Goal: Information Seeking & Learning: Learn about a topic

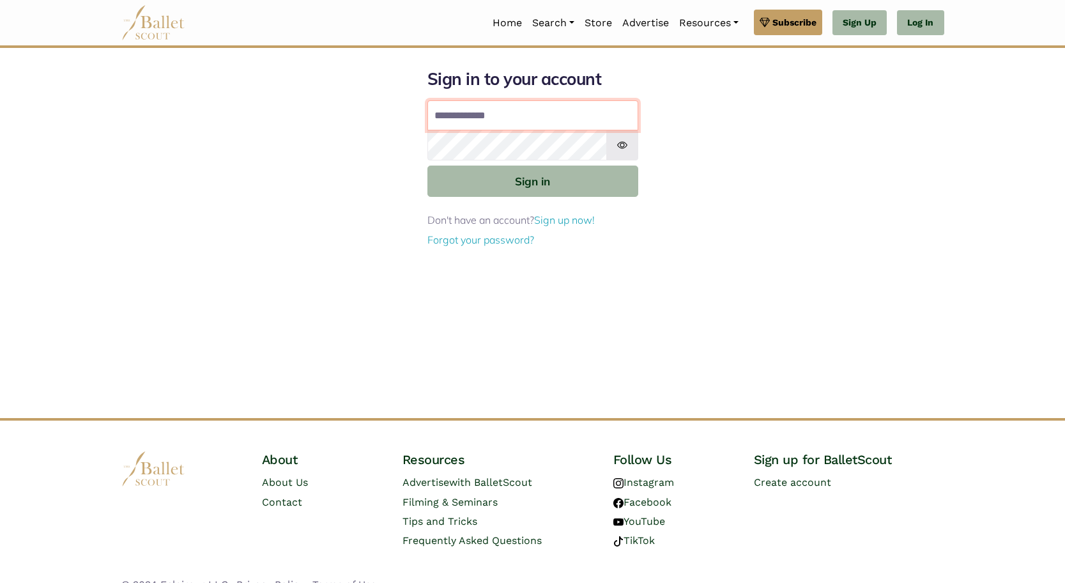
type input "**********"
click at [532, 180] on button "Sign in" at bounding box center [533, 181] width 211 height 31
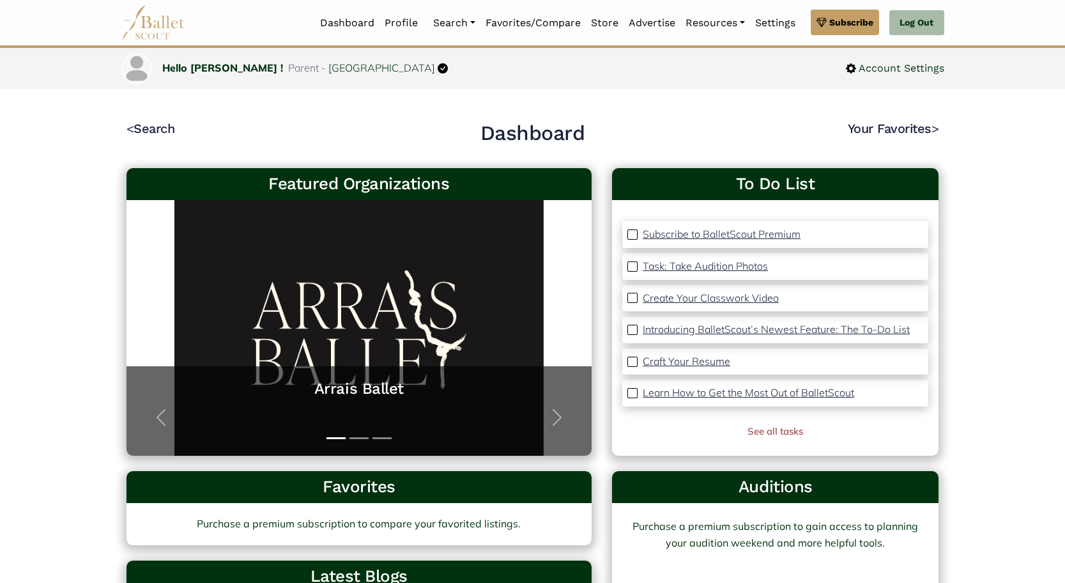
click at [716, 265] on p "Task: Take Audition Photos" at bounding box center [705, 265] width 125 height 13
click at [460, 89] on link "Auditions" at bounding box center [489, 92] width 123 height 20
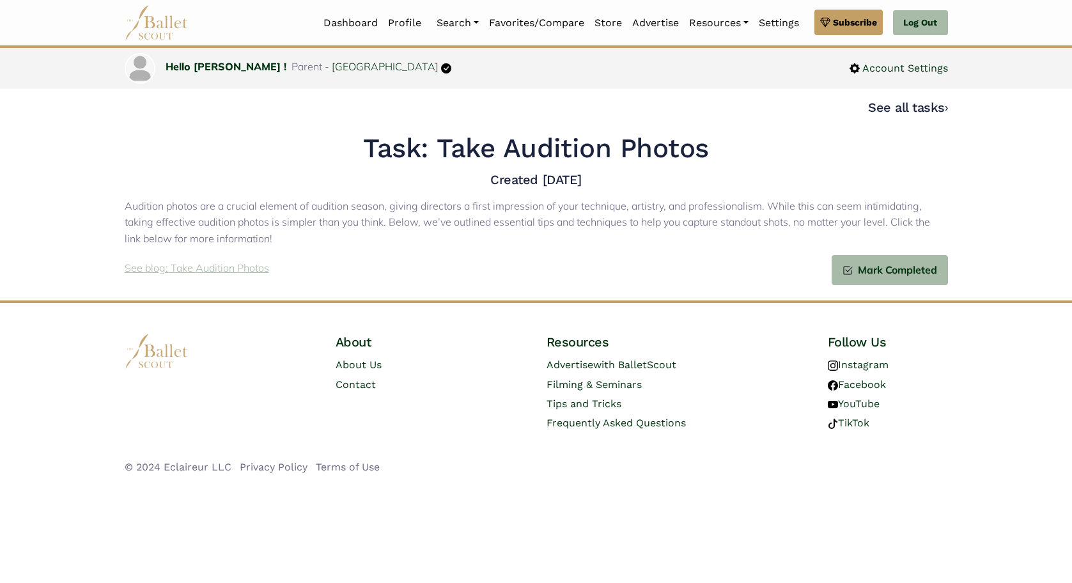
click at [154, 265] on p "See blog: Take Audition Photos" at bounding box center [197, 268] width 144 height 17
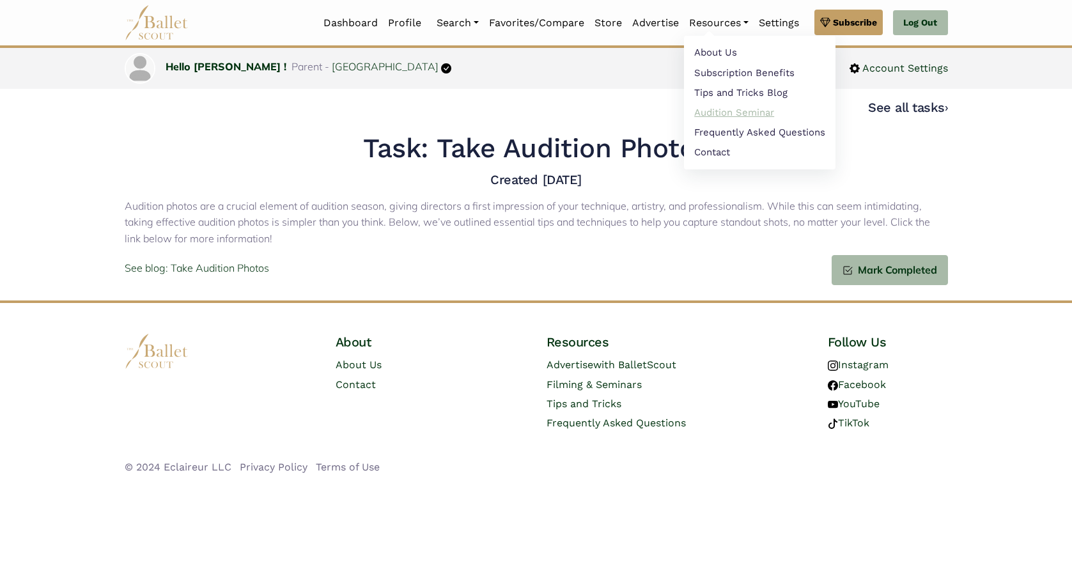
click at [708, 109] on link "Audition Seminar" at bounding box center [759, 112] width 151 height 20
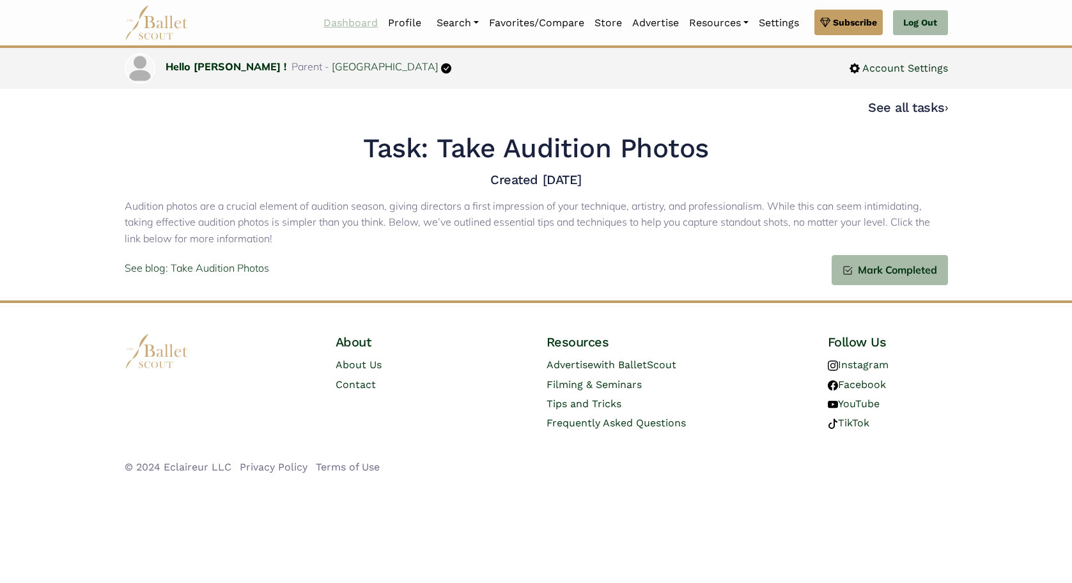
click at [351, 22] on link "Dashboard" at bounding box center [350, 23] width 65 height 27
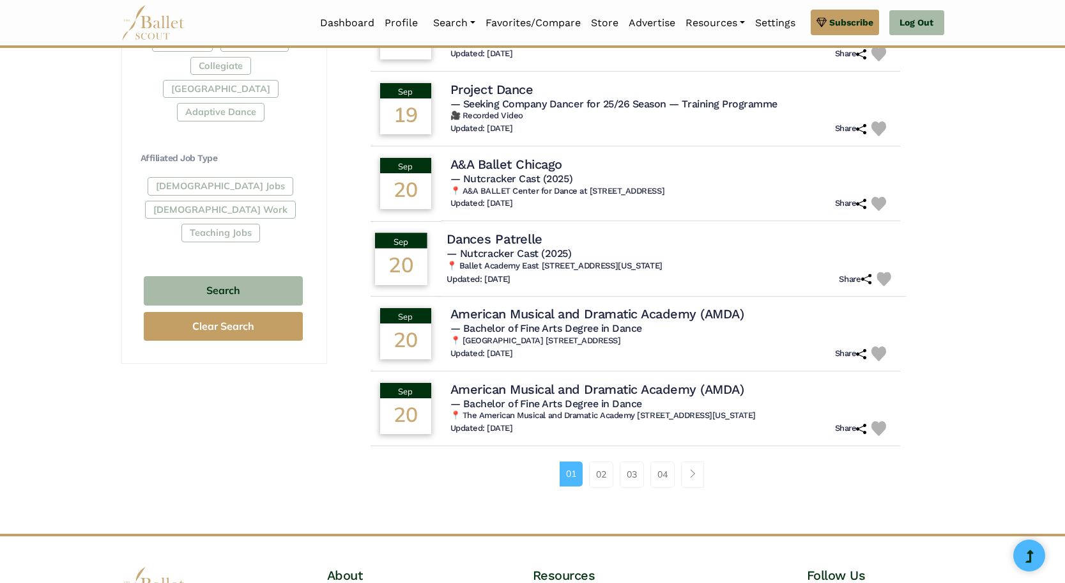
scroll to position [674, 0]
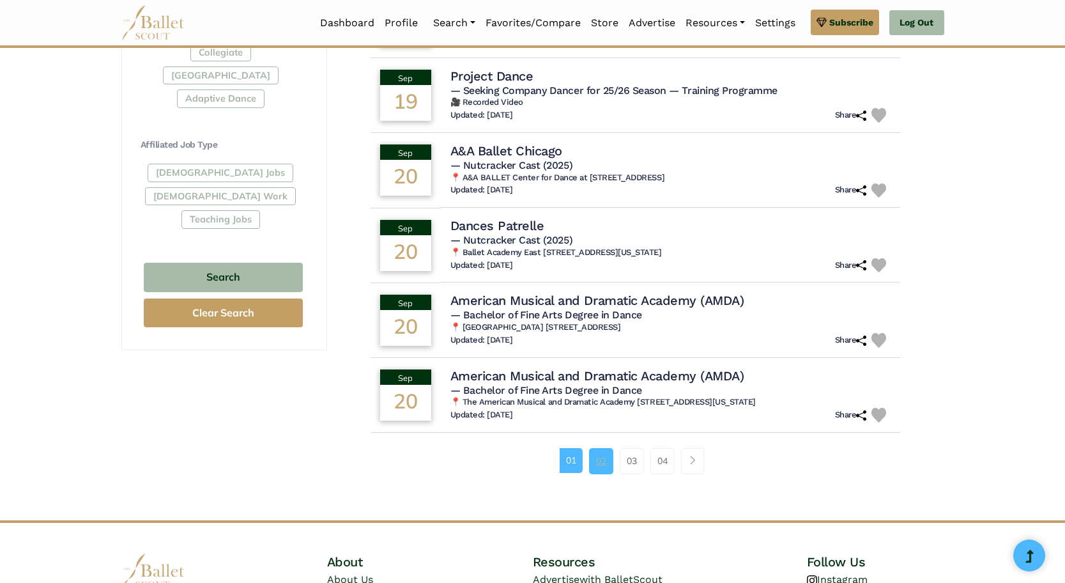
click at [600, 457] on link "02" at bounding box center [601, 461] width 24 height 26
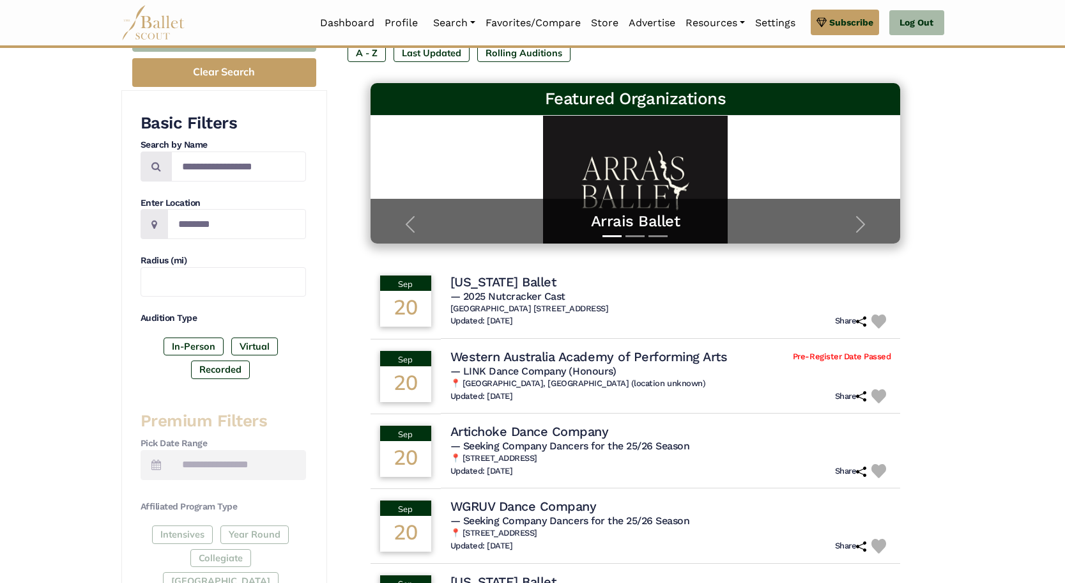
scroll to position [171, 0]
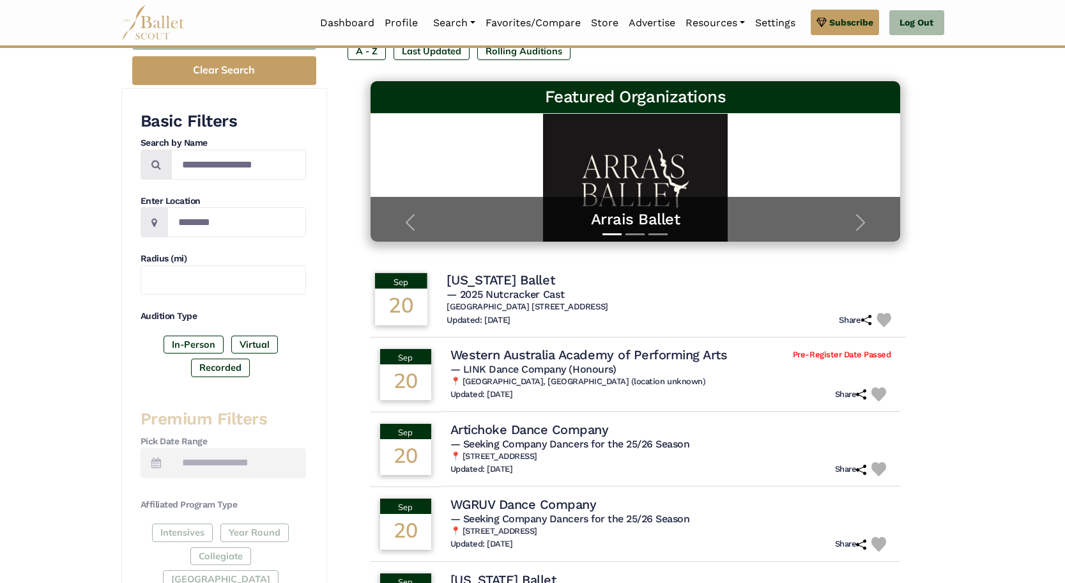
click at [544, 279] on h4 "Washington Ballet" at bounding box center [501, 279] width 108 height 17
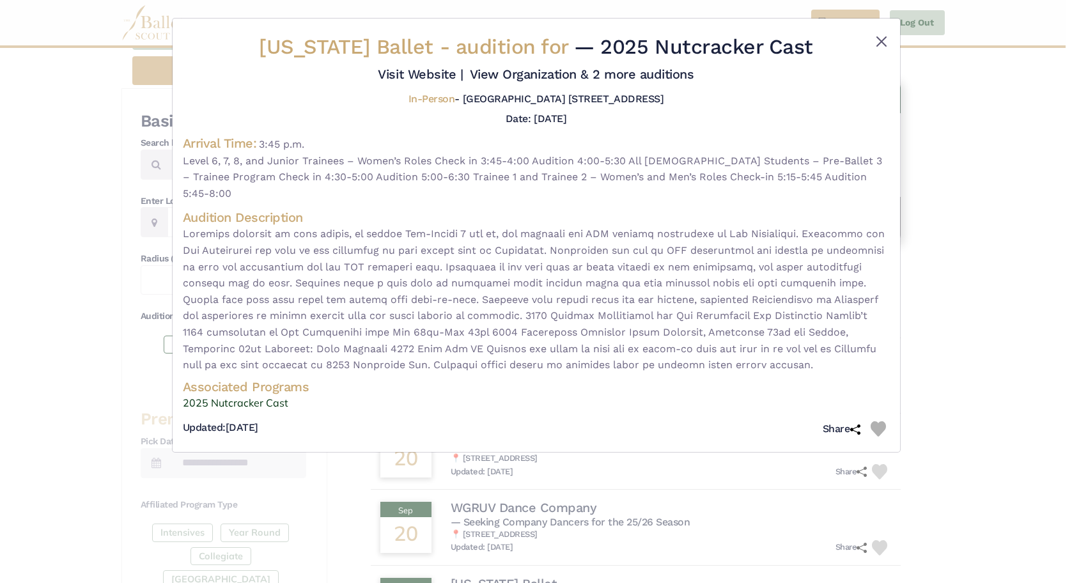
click at [880, 40] on button "Close" at bounding box center [881, 41] width 15 height 15
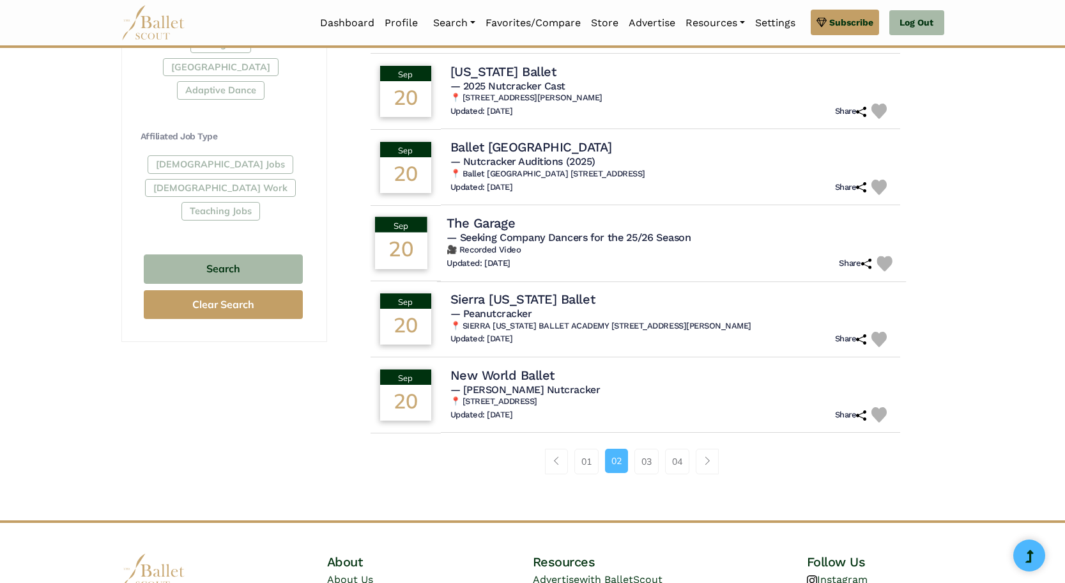
scroll to position [688, 0]
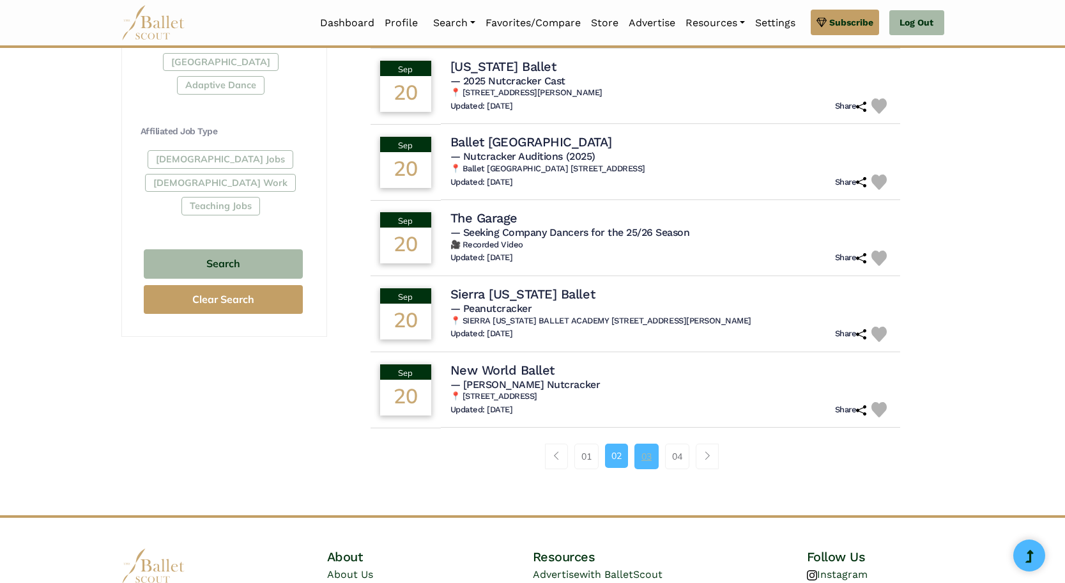
click at [642, 446] on link "03" at bounding box center [647, 457] width 24 height 26
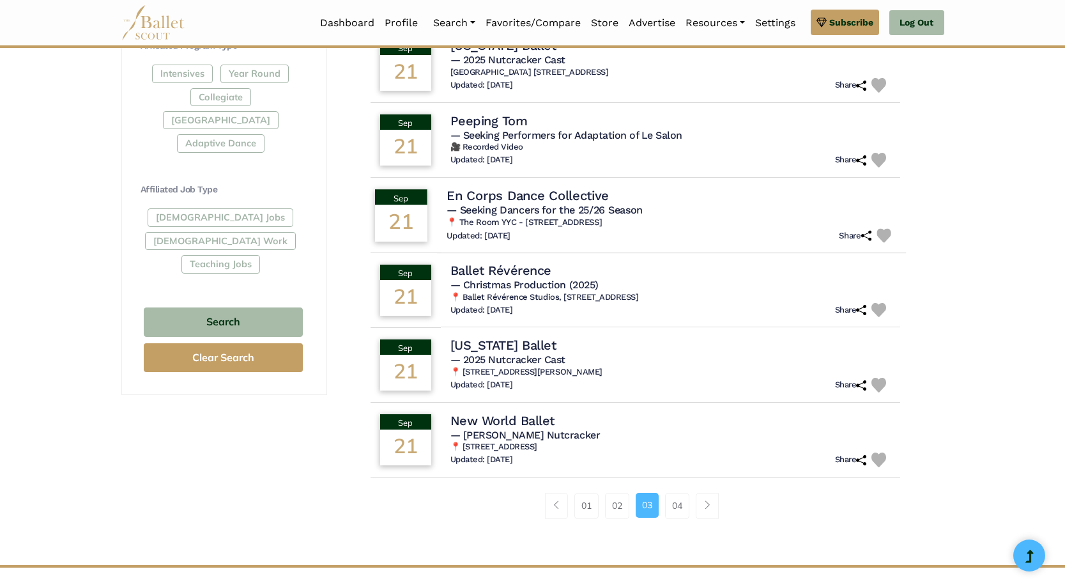
scroll to position [632, 0]
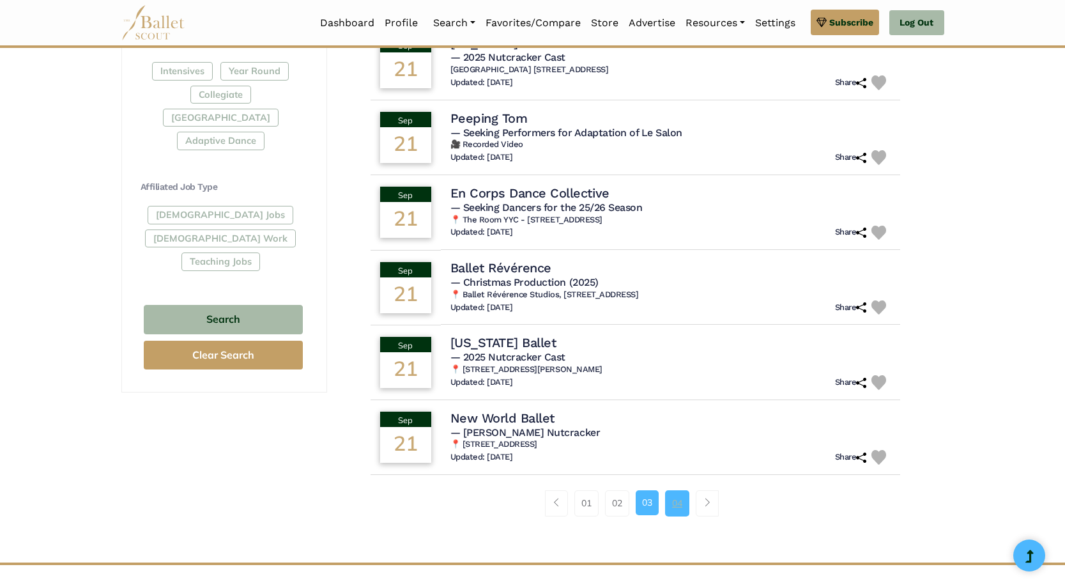
click at [669, 500] on link "04" at bounding box center [677, 503] width 24 height 26
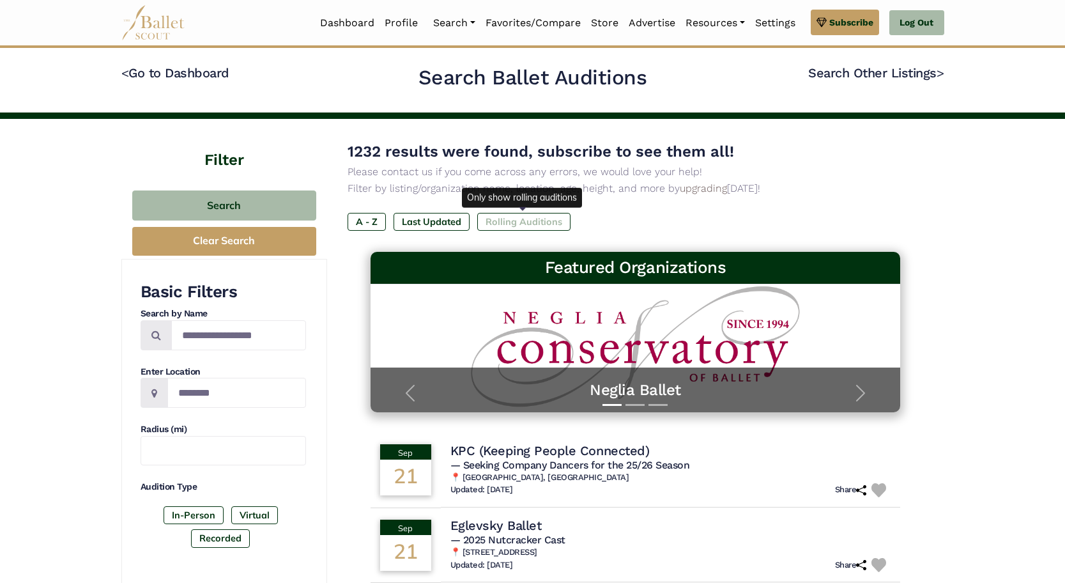
click at [528, 222] on label "Rolling Auditions" at bounding box center [523, 222] width 93 height 18
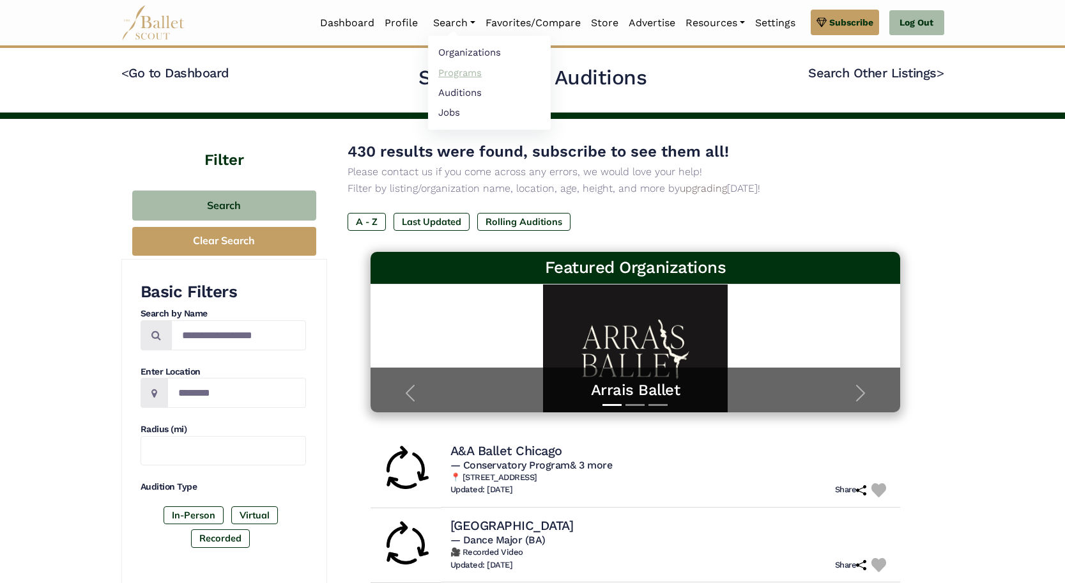
click at [456, 68] on link "Programs" at bounding box center [489, 73] width 123 height 20
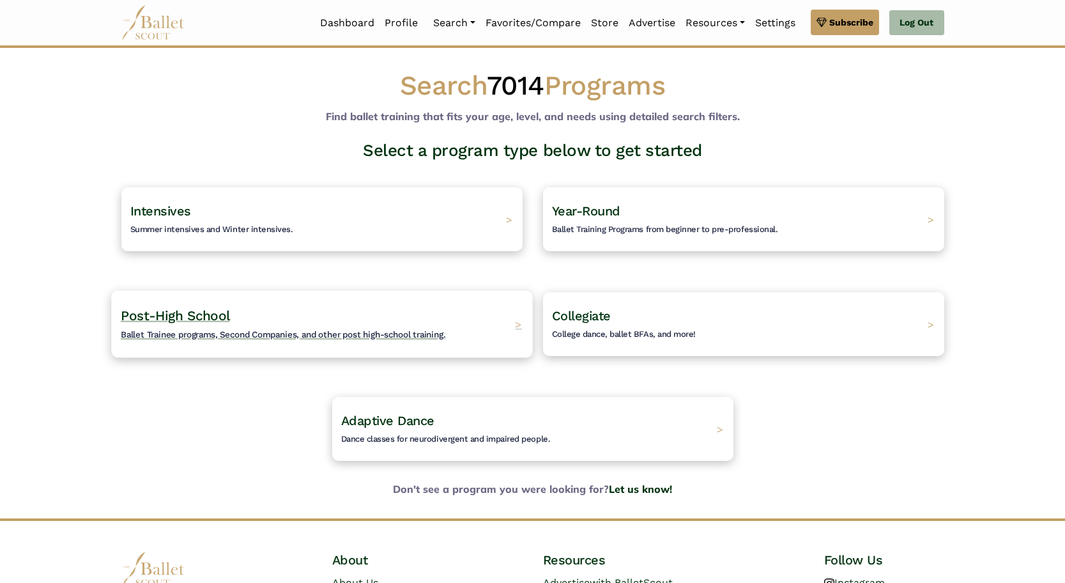
click at [329, 316] on h4 "Post-High School Ballet Trainee programs, Second Companies, and other post high…" at bounding box center [283, 324] width 325 height 35
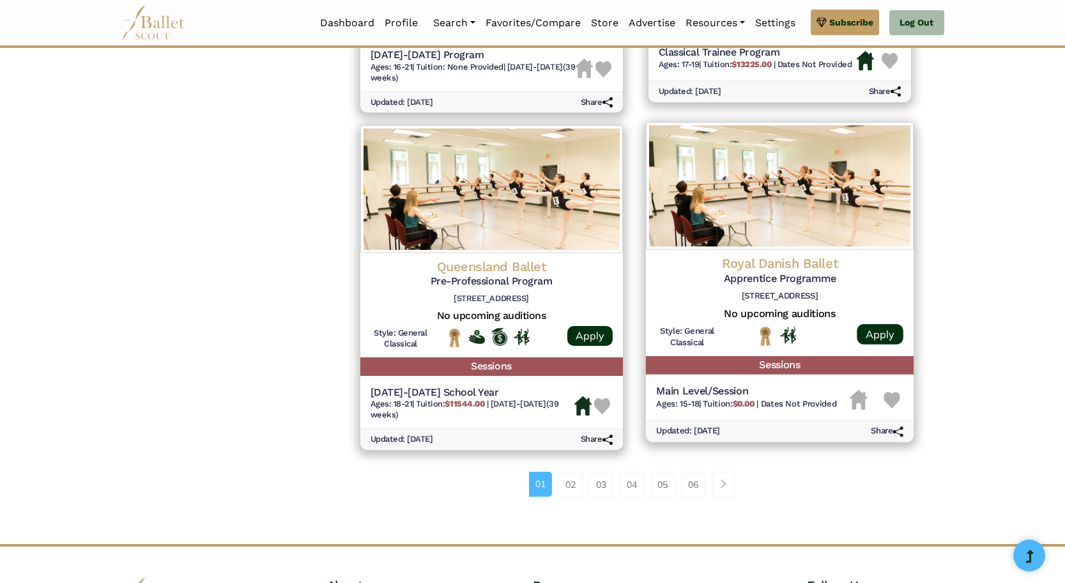
scroll to position [1532, 0]
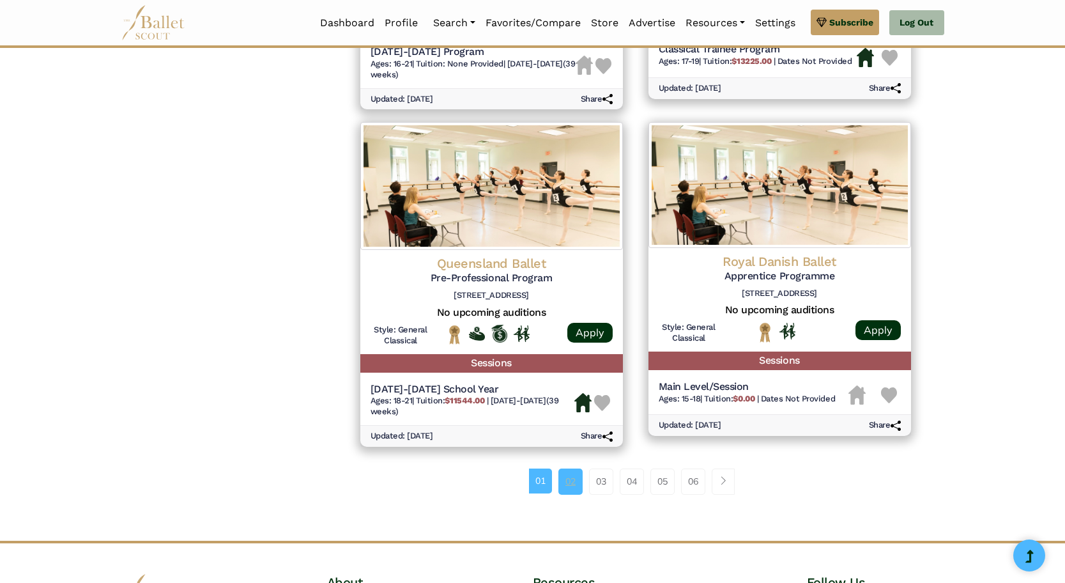
click at [570, 468] on link "02" at bounding box center [571, 481] width 24 height 26
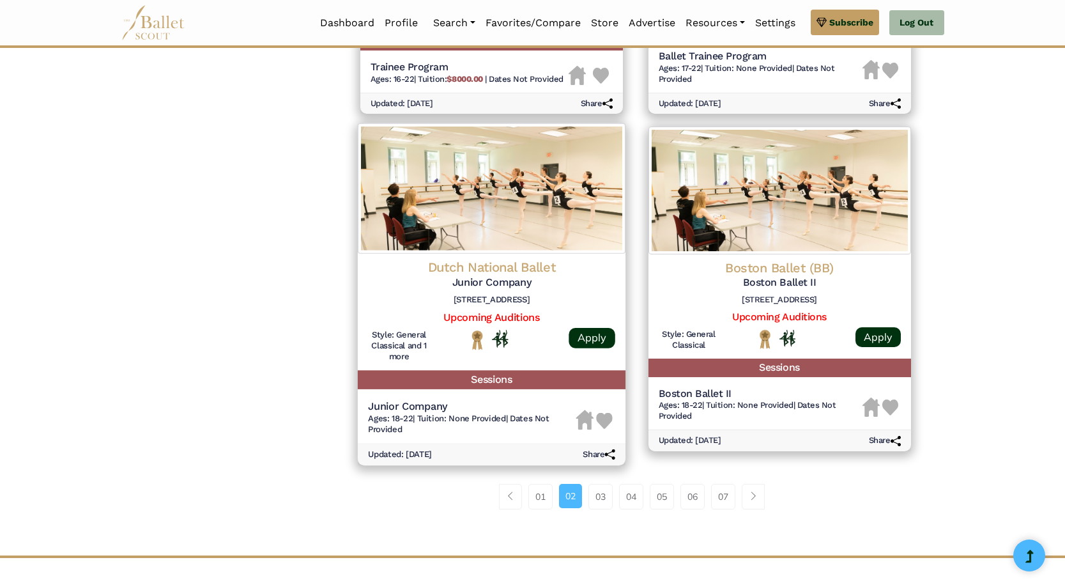
scroll to position [1529, 0]
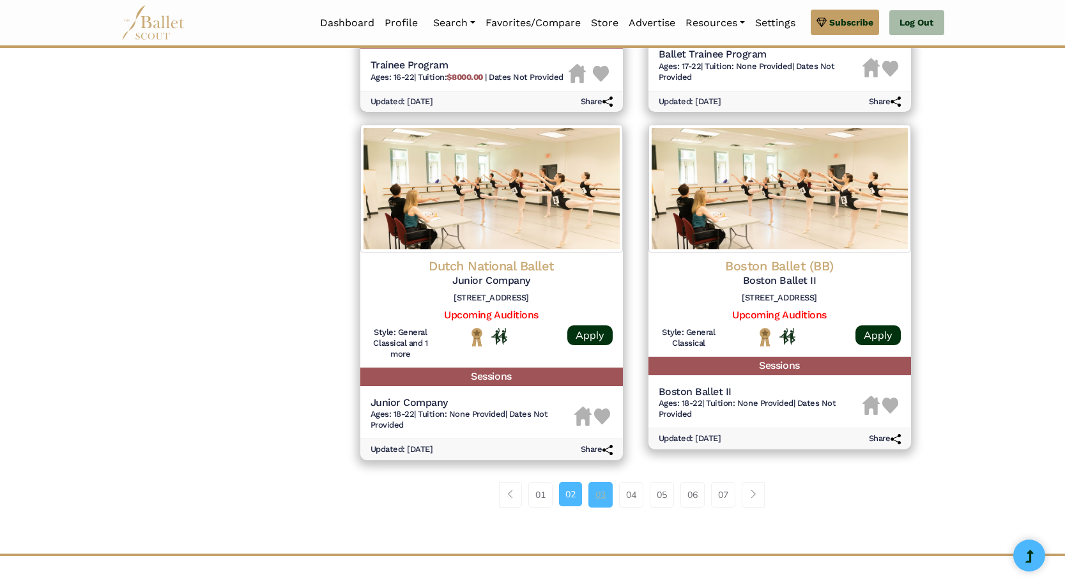
click at [598, 482] on link "03" at bounding box center [601, 495] width 24 height 26
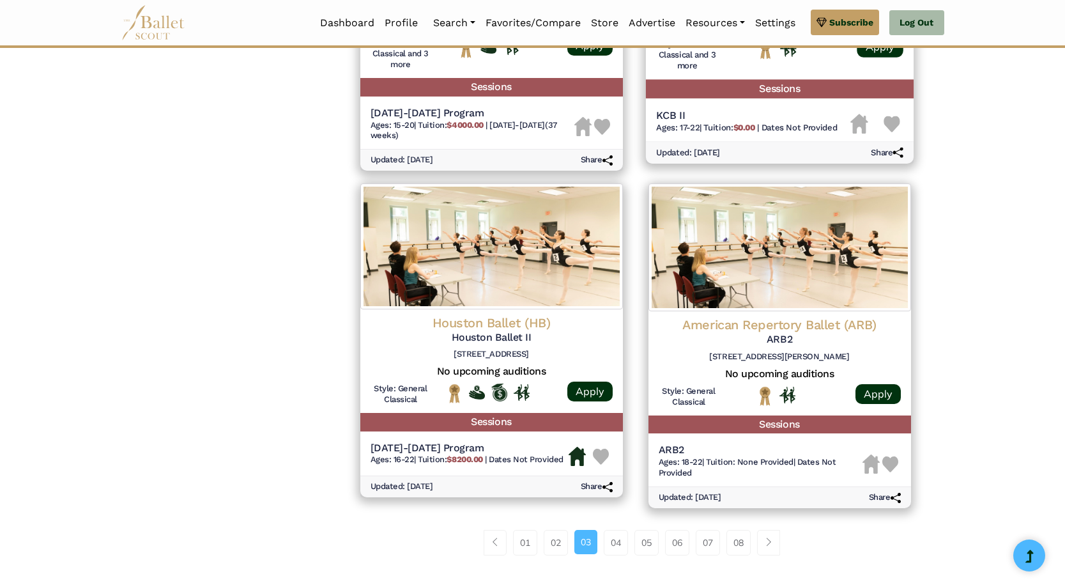
scroll to position [1494, 0]
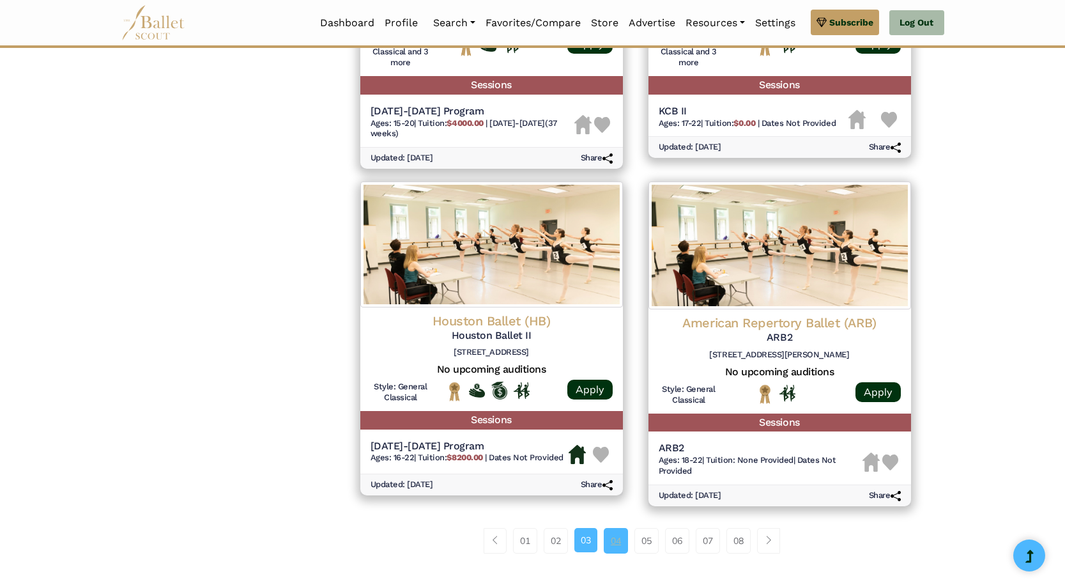
click at [613, 528] on link "04" at bounding box center [616, 541] width 24 height 26
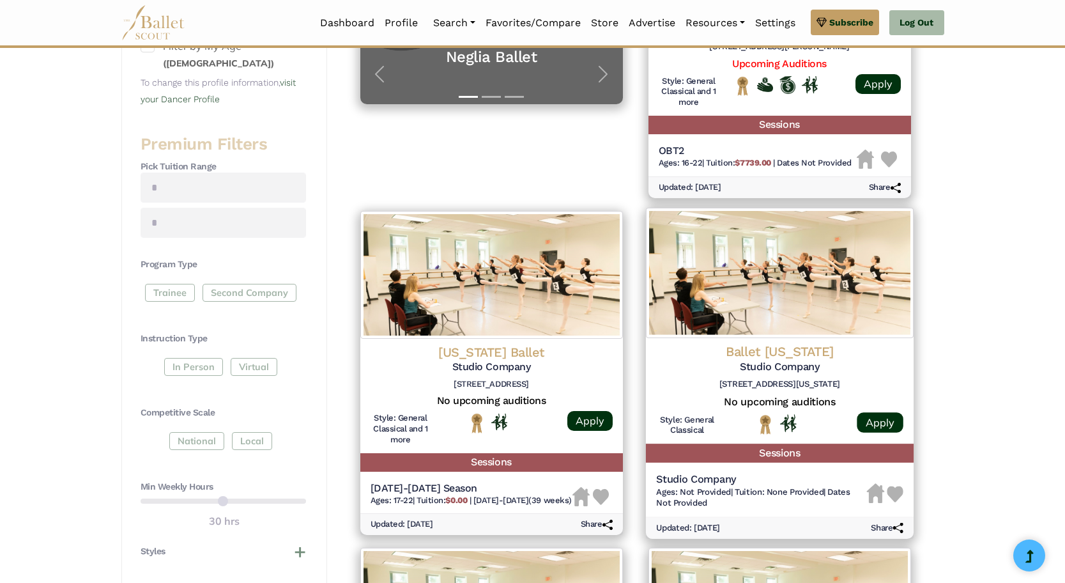
scroll to position [432, 0]
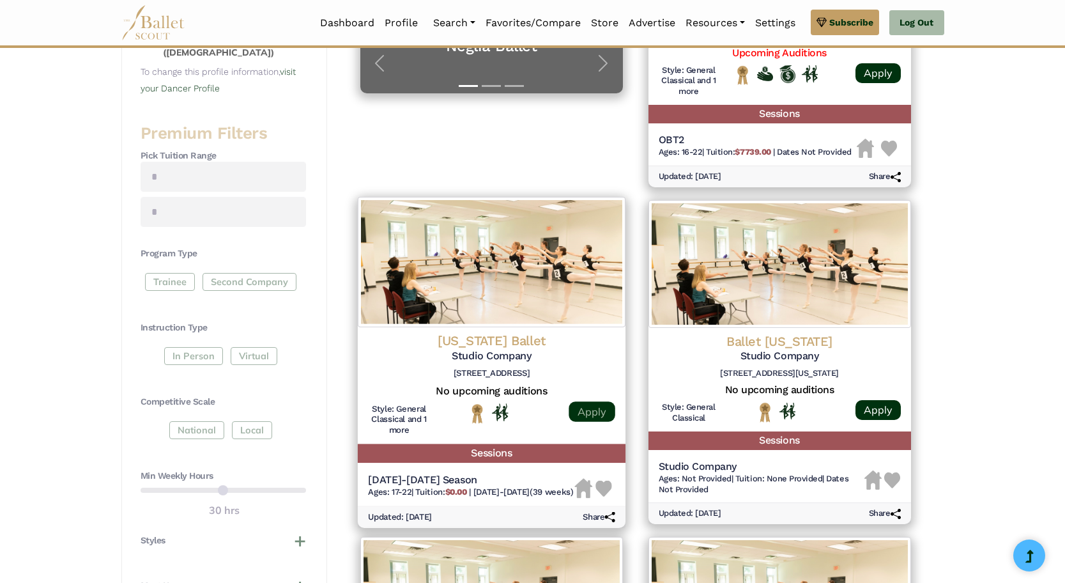
click at [591, 406] on link "Apply" at bounding box center [592, 411] width 46 height 20
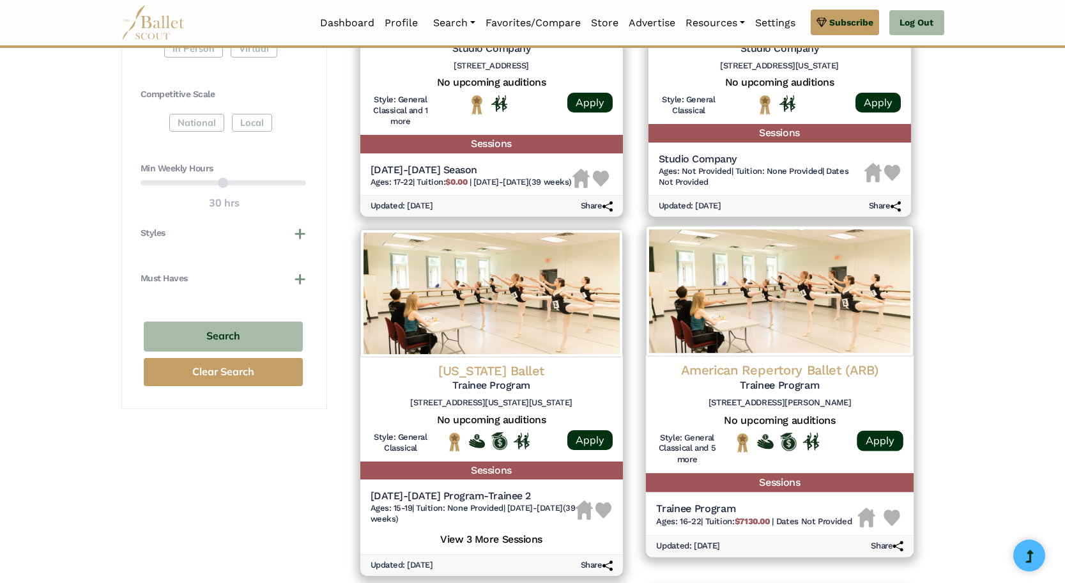
scroll to position [748, 0]
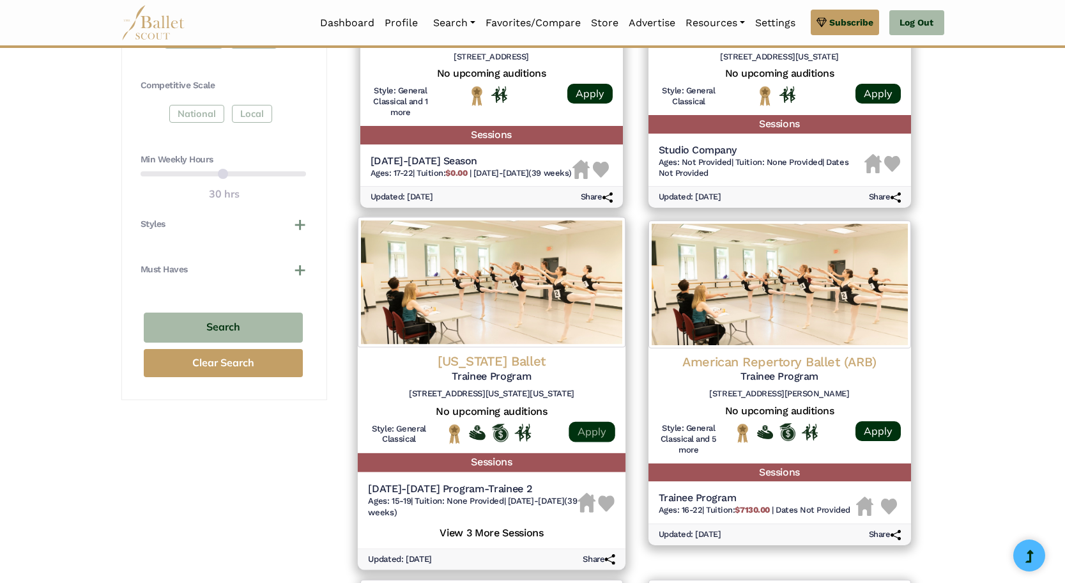
click at [591, 426] on link "Apply" at bounding box center [592, 432] width 46 height 20
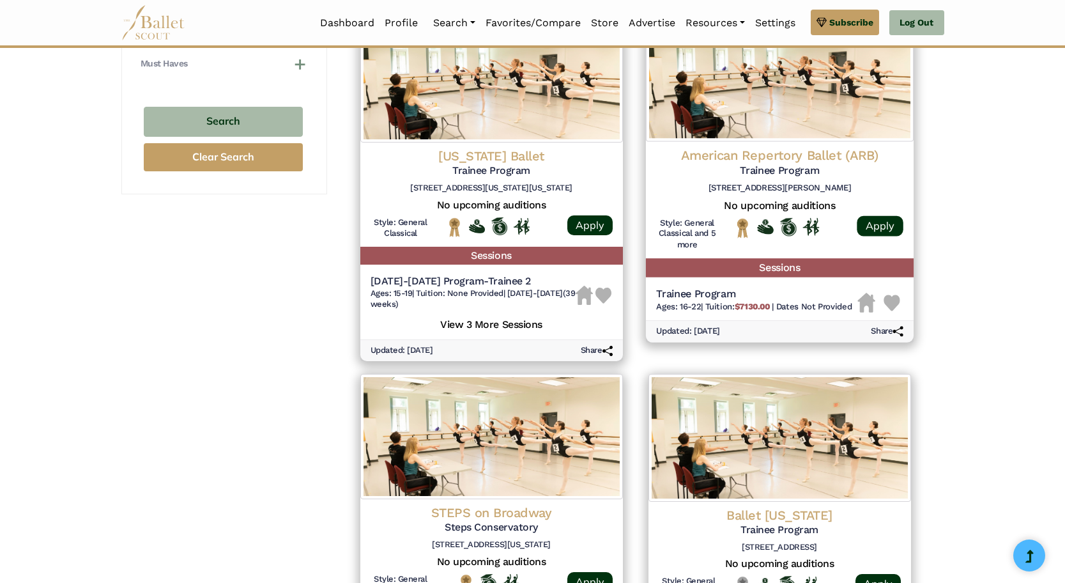
scroll to position [956, 0]
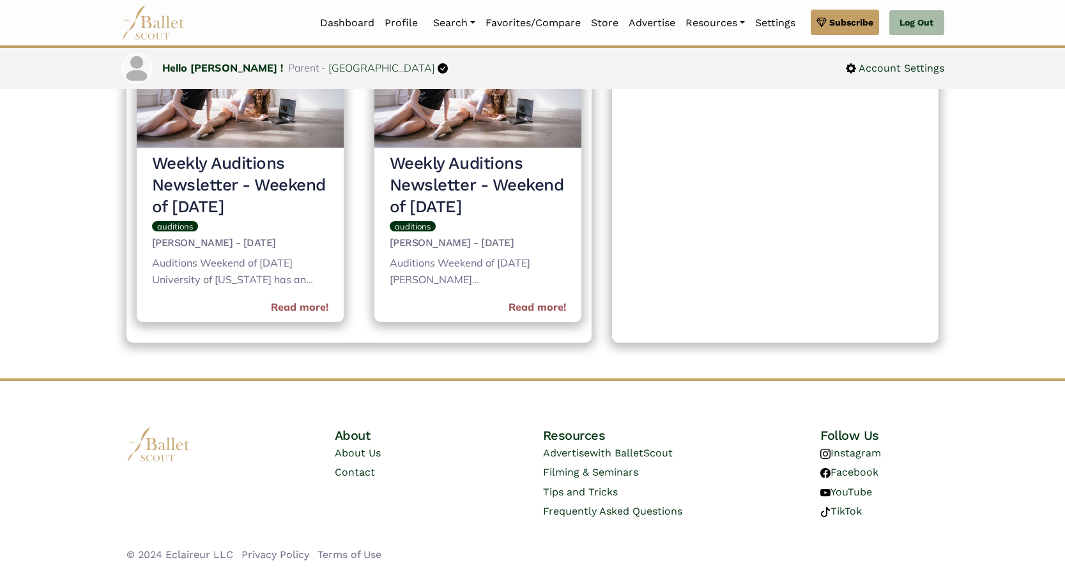
scroll to position [566, 0]
